Goal: Task Accomplishment & Management: Complete application form

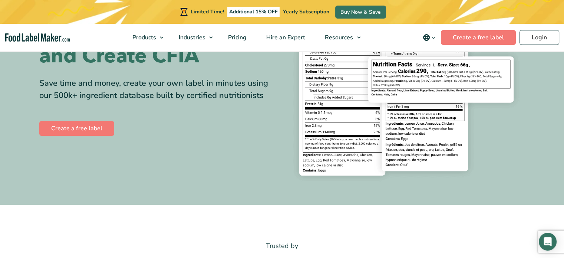
scroll to position [37, 0]
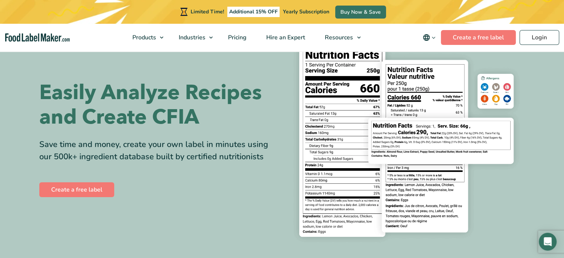
click at [435, 38] on icon "main navigation" at bounding box center [434, 38] width 6 height 6
click at [444, 75] on link "Français" at bounding box center [439, 73] width 20 height 7
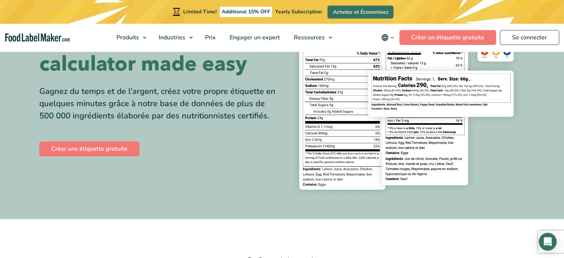
scroll to position [37, 0]
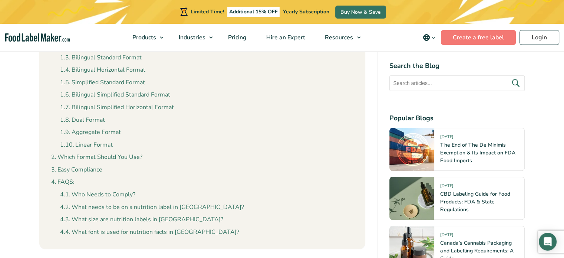
scroll to position [741, 0]
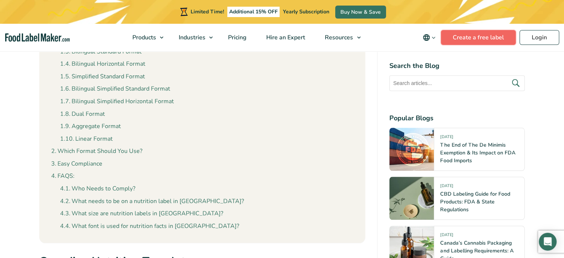
click at [468, 40] on link "Create a free label" at bounding box center [478, 37] width 75 height 15
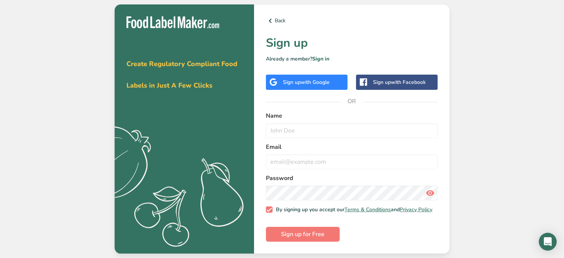
click at [317, 80] on span "with Google" at bounding box center [315, 82] width 29 height 7
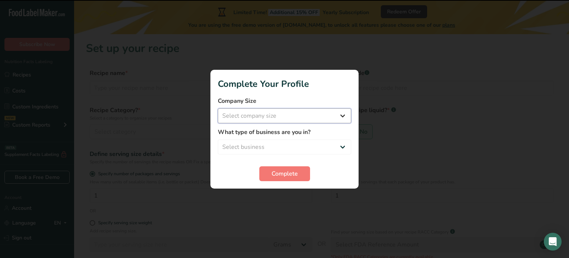
click at [296, 115] on select "Select company size Fewer than 10 Employees 10 to 50 Employees 51 to 500 Employ…" at bounding box center [284, 115] width 133 height 15
select select "1"
click at [218, 108] on select "Select company size Fewer than 10 Employees 10 to 50 Employees 51 to 500 Employ…" at bounding box center [284, 115] width 133 height 15
click at [328, 146] on select "Select business Packaged Food Manufacturer Restaurant & Cafe Bakery Meal Plans …" at bounding box center [284, 146] width 133 height 15
select select "3"
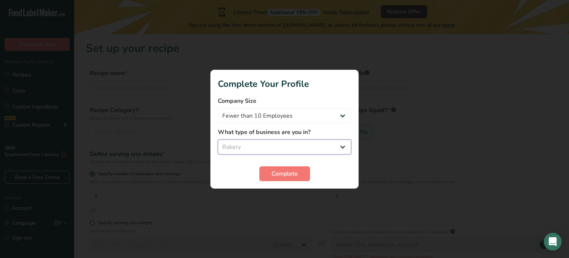
click at [218, 139] on select "Select business Packaged Food Manufacturer Restaurant & Cafe Bakery Meal Plans …" at bounding box center [284, 146] width 133 height 15
click at [287, 176] on span "Complete" at bounding box center [285, 173] width 26 height 9
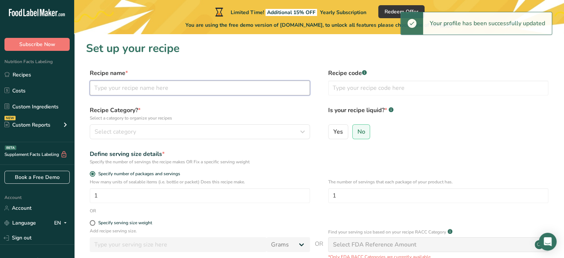
click at [133, 89] on input "text" at bounding box center [200, 87] width 220 height 15
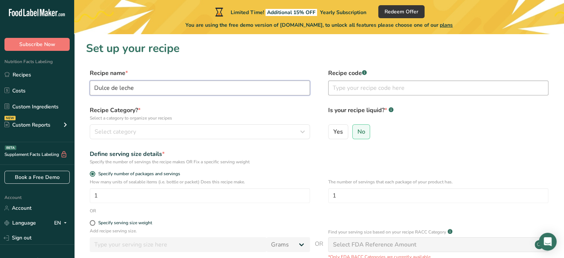
type input "Dulce de leche"
click at [341, 88] on input "text" at bounding box center [438, 87] width 220 height 15
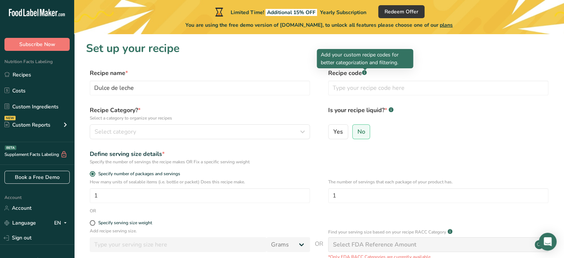
click at [363, 71] on div at bounding box center [365, 70] width 4 height 4
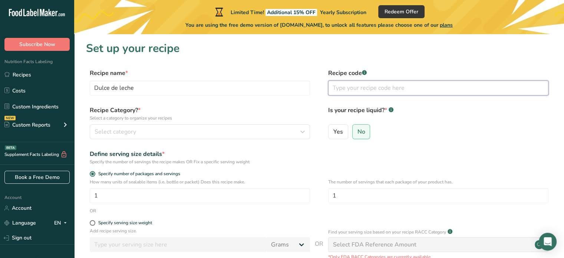
click at [383, 90] on input "text" at bounding box center [438, 87] width 220 height 15
type input "DLA004"
click at [188, 123] on div "Recipe Category? * Select a category to organize your recipes Select category S…" at bounding box center [200, 122] width 220 height 33
drag, startPoint x: 154, startPoint y: 129, endPoint x: 159, endPoint y: 129, distance: 4.4
click at [157, 129] on div "Select category" at bounding box center [198, 131] width 206 height 9
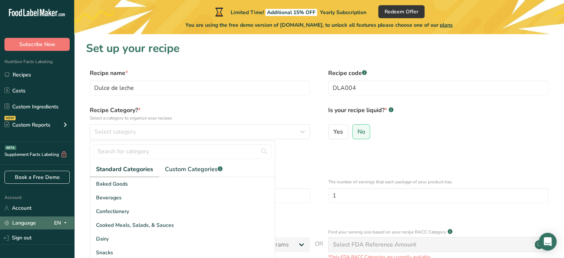
click at [67, 223] on icon at bounding box center [65, 222] width 6 height 9
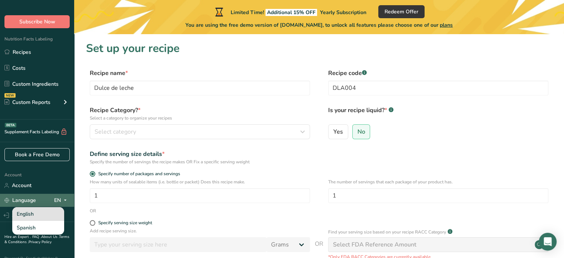
scroll to position [35, 0]
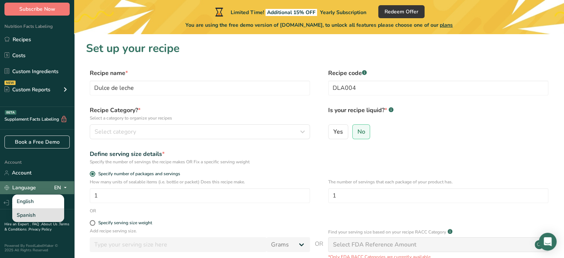
click at [42, 213] on div "Spanish" at bounding box center [38, 215] width 52 height 14
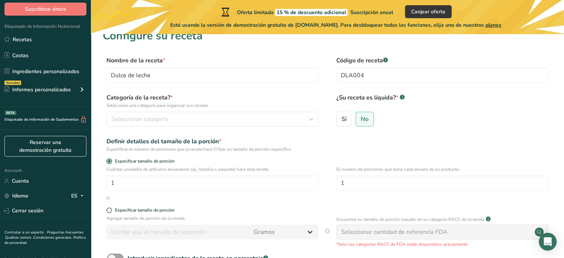
scroll to position [0, 0]
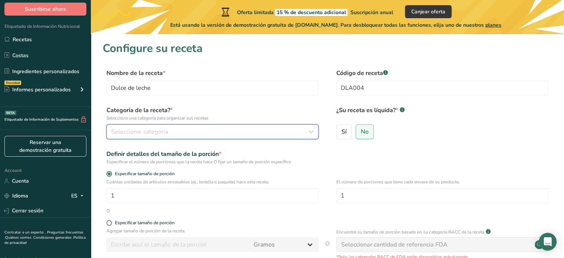
click at [182, 130] on div "Seleccionar categoría" at bounding box center [210, 131] width 198 height 9
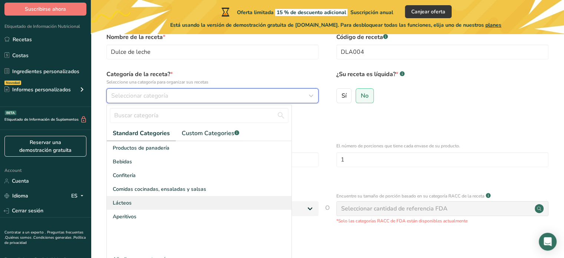
scroll to position [74, 0]
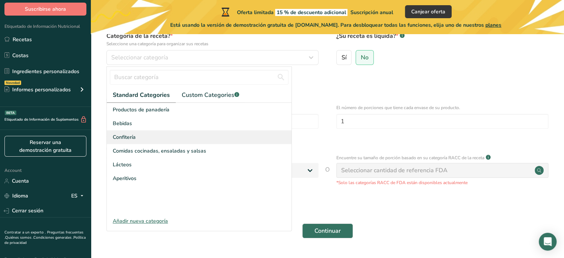
click at [138, 136] on div "Confitería" at bounding box center [199, 137] width 185 height 14
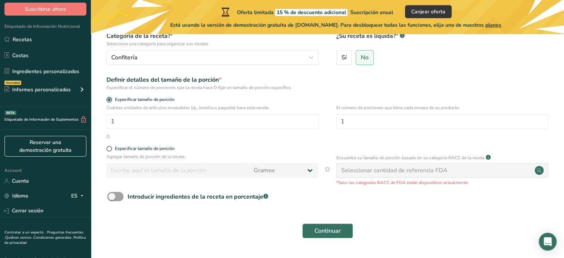
click at [245, 178] on div "Agregar tamaño de porción de la receta. Gramos kg mg mcg libras onza litro mL o…" at bounding box center [212, 167] width 212 height 28
click at [107, 149] on span at bounding box center [109, 149] width 6 height 6
click at [107, 149] on input "Especificar tamaño de porción" at bounding box center [108, 148] width 5 height 5
radio input "true"
radio input "false"
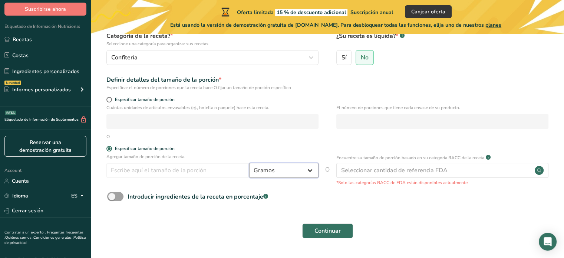
click at [288, 173] on select "Gramos kg mg mcg libras onza litro mL onza líquida cucharada cucharadita taza C…" at bounding box center [283, 170] width 69 height 15
click at [249, 163] on select "Gramos kg mg mcg libras onza litro mL onza líquida cucharada cucharadita taza C…" at bounding box center [283, 170] width 69 height 15
click at [193, 169] on input "number" at bounding box center [177, 170] width 143 height 15
click at [110, 101] on span at bounding box center [109, 100] width 6 height 6
click at [110, 101] on input "Especificar tamaño de porción" at bounding box center [108, 99] width 5 height 5
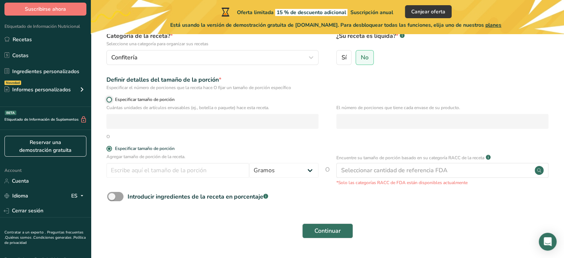
radio input "true"
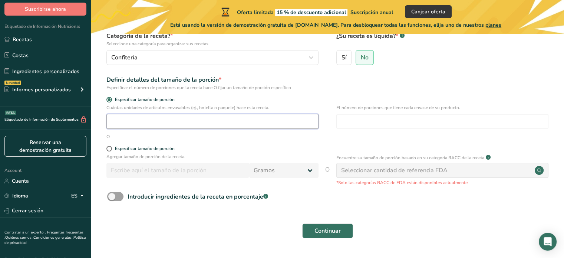
click at [135, 123] on input "number" at bounding box center [212, 121] width 212 height 15
click at [108, 97] on span at bounding box center [109, 100] width 6 height 6
click at [108, 97] on input "Especificar tamaño de porción" at bounding box center [108, 99] width 5 height 5
click at [111, 149] on span at bounding box center [109, 149] width 6 height 6
click at [111, 149] on input "Especificar tamaño de porción" at bounding box center [108, 148] width 5 height 5
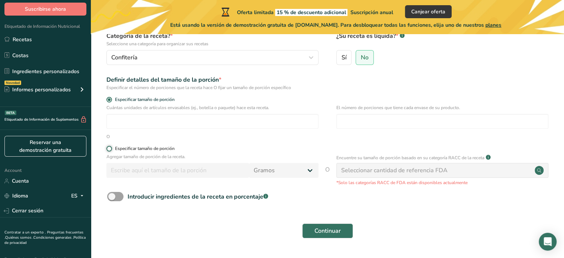
radio input "true"
radio input "false"
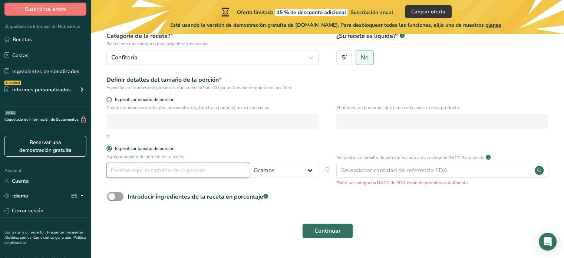
click at [165, 171] on input "number" at bounding box center [177, 170] width 143 height 15
type input "15"
click at [118, 195] on span at bounding box center [115, 196] width 16 height 9
click at [112, 195] on input "Introducir ingredientes de la receta en porcentaje .a-a{fill:#347362;}.b-a{fill…" at bounding box center [109, 196] width 5 height 5
checkbox input "true"
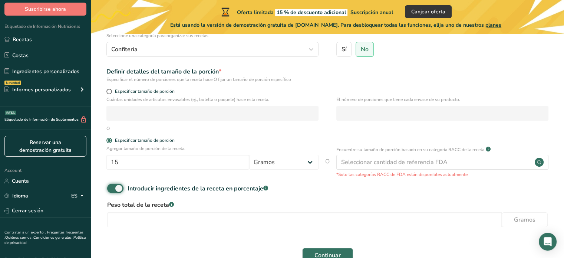
scroll to position [127, 0]
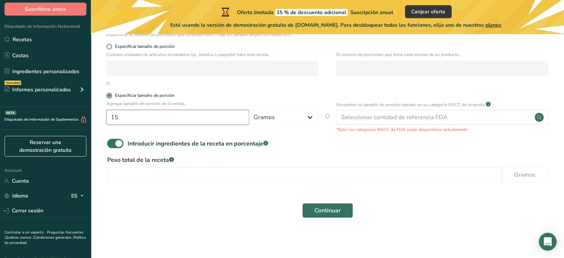
click at [132, 115] on input "15" at bounding box center [177, 117] width 143 height 15
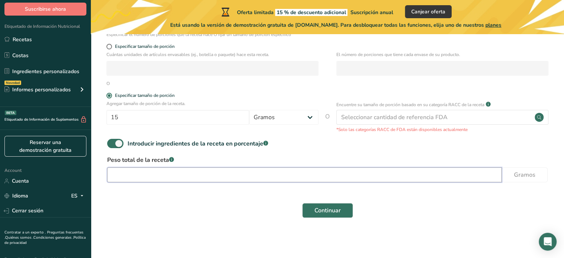
click at [206, 171] on input "number" at bounding box center [304, 174] width 394 height 15
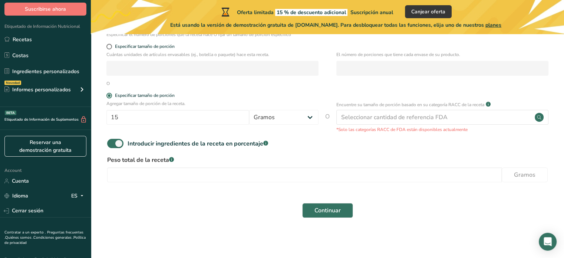
click at [172, 155] on label "Peso total de la receta .a-a{fill:#347362;}.b-a{fill:#fff;}" at bounding box center [327, 159] width 440 height 9
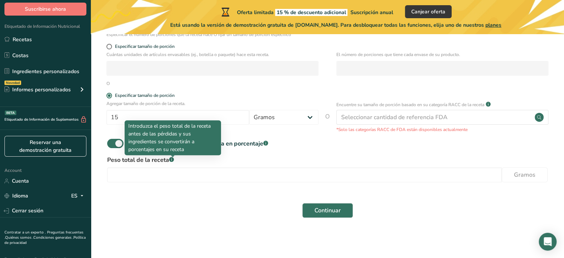
click at [172, 160] on icon at bounding box center [171, 160] width 0 height 2
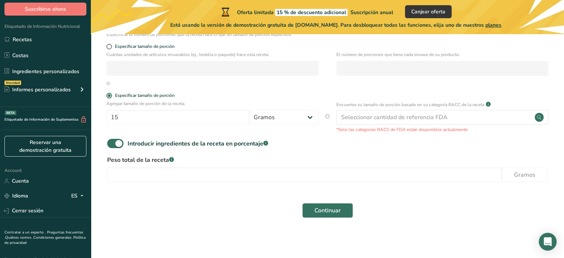
click at [172, 160] on icon at bounding box center [171, 160] width 0 height 2
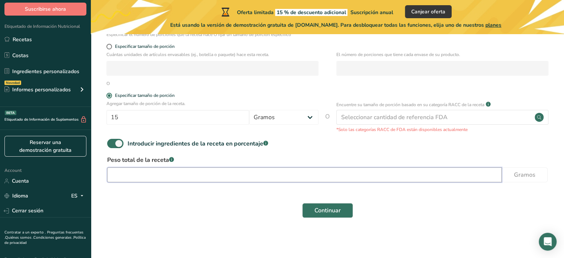
click at [169, 176] on input "number" at bounding box center [304, 174] width 394 height 15
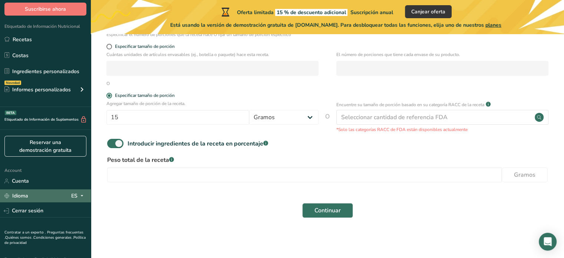
click at [85, 190] on div "Idioma ES" at bounding box center [45, 195] width 82 height 13
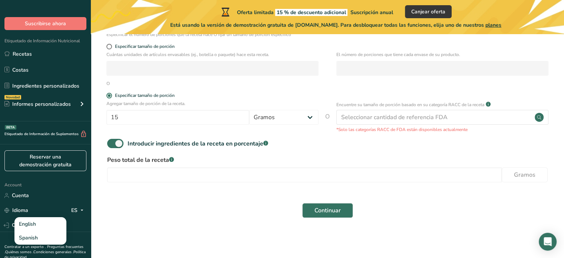
scroll to position [0, 0]
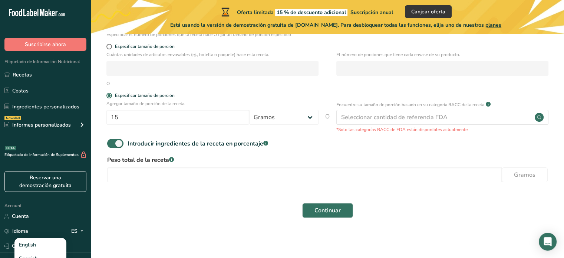
click at [219, 211] on div "Continuar" at bounding box center [327, 210] width 449 height 24
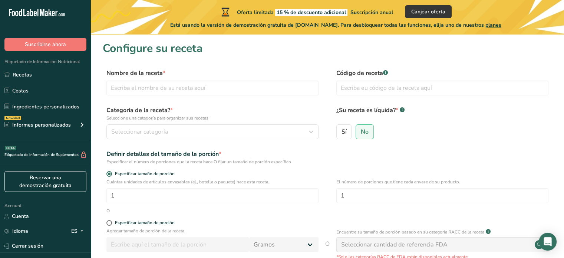
click at [384, 14] on span "Suscripción anual" at bounding box center [371, 12] width 43 height 7
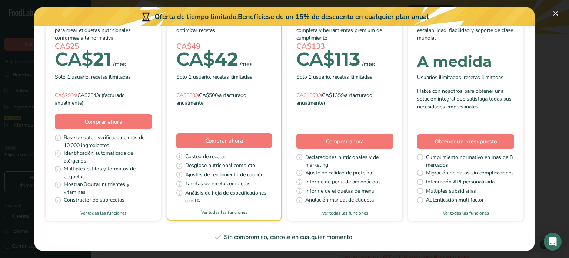
scroll to position [148, 0]
click at [161, 209] on link "Ver todas las funciones" at bounding box center [103, 212] width 115 height 7
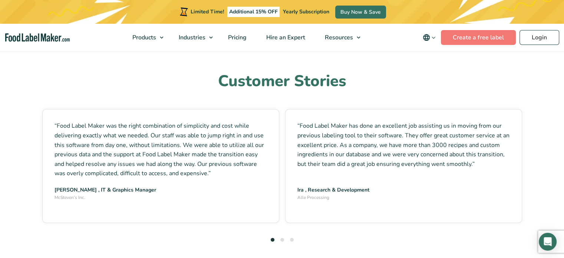
scroll to position [1991, 0]
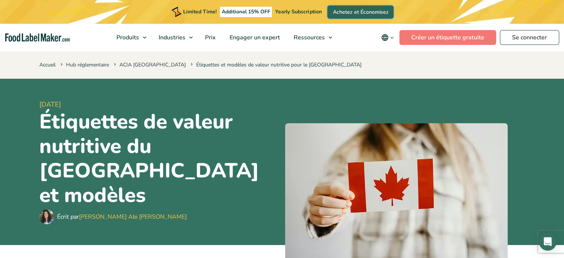
click at [329, 13] on link "Achetez et Économisez" at bounding box center [360, 12] width 66 height 13
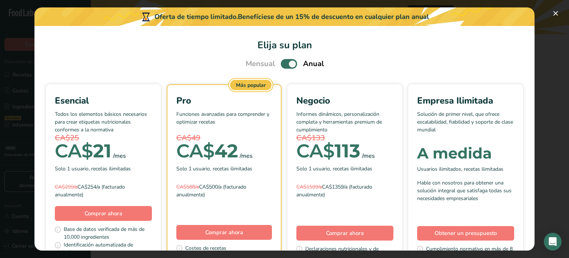
click at [291, 63] on span "Pick Your Pricing Plan Modal" at bounding box center [289, 63] width 16 height 9
click at [286, 63] on input "Pick Your Pricing Plan Modal" at bounding box center [283, 64] width 5 height 5
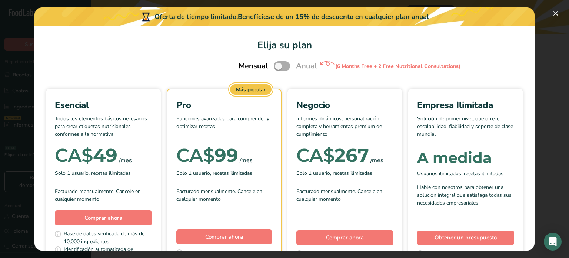
click at [281, 67] on span "Pick Your Pricing Plan Modal" at bounding box center [282, 65] width 16 height 9
click at [279, 67] on input "Pick Your Pricing Plan Modal" at bounding box center [276, 66] width 5 height 5
checkbox input "true"
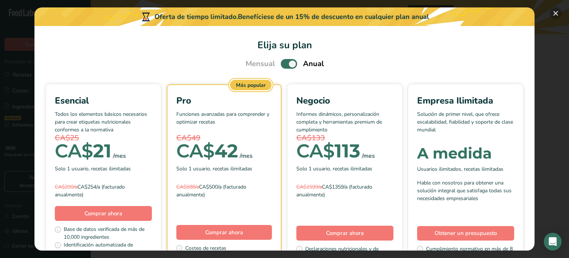
click at [556, 13] on button "Pick Your Pricing Plan Modal" at bounding box center [556, 13] width 12 height 12
